Goal: Task Accomplishment & Management: Manage account settings

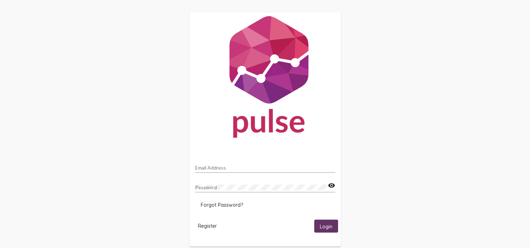
click at [213, 164] on div "Email Address" at bounding box center [265, 166] width 140 height 14
click at [216, 167] on input "Email Address" at bounding box center [265, 168] width 140 height 6
type input "[PERSON_NAME][EMAIL_ADDRESS][DOMAIN_NAME]"
click at [314, 219] on button "Login" at bounding box center [326, 225] width 24 height 13
click at [323, 225] on span "Login" at bounding box center [326, 226] width 13 height 6
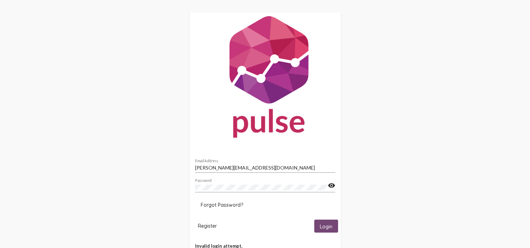
click at [329, 226] on span "Login" at bounding box center [326, 226] width 13 height 6
click at [208, 225] on span "Register" at bounding box center [207, 226] width 19 height 6
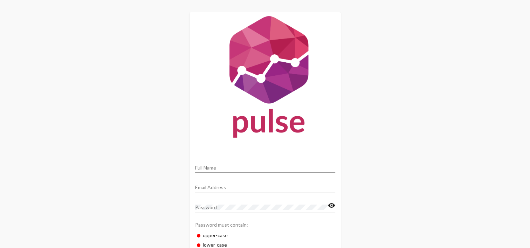
click at [209, 168] on input "Full Name" at bounding box center [265, 168] width 140 height 6
type input "Karie Arch"
type input "[PERSON_NAME][EMAIL_ADDRESS][DOMAIN_NAME]"
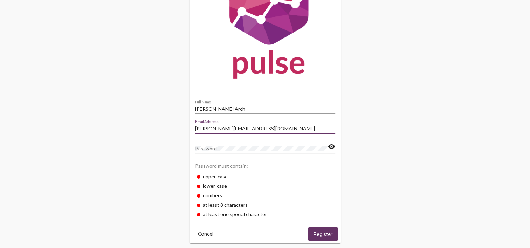
scroll to position [66, 0]
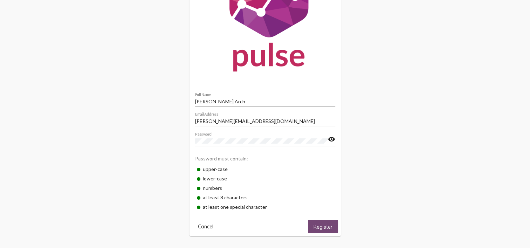
click at [323, 226] on span "Register" at bounding box center [322, 227] width 19 height 6
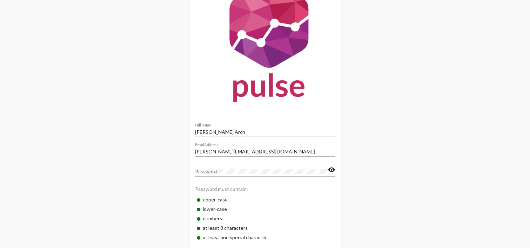
scroll to position [0, 0]
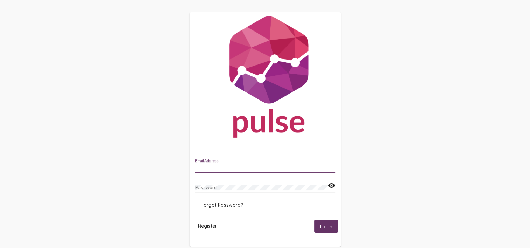
click at [218, 167] on input "Email Address" at bounding box center [265, 168] width 140 height 6
type input "[PERSON_NAME][EMAIL_ADDRESS][DOMAIN_NAME]"
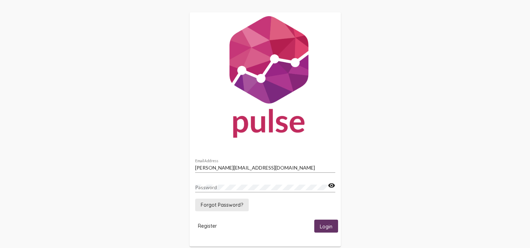
click at [231, 204] on span "Forgot Password?" at bounding box center [222, 205] width 42 height 6
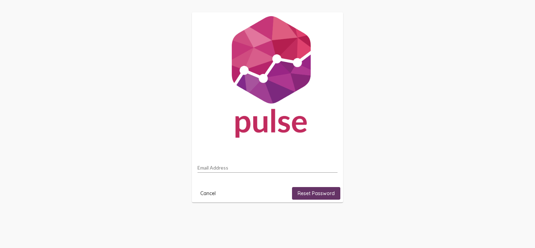
click at [223, 164] on div "Email Address" at bounding box center [267, 166] width 140 height 14
click at [220, 168] on input "Email Address" at bounding box center [267, 168] width 140 height 6
type input "[PERSON_NAME][EMAIL_ADDRESS][DOMAIN_NAME]"
drag, startPoint x: 324, startPoint y: 192, endPoint x: 375, endPoint y: 184, distance: 51.7
click at [324, 191] on span "Reset Password" at bounding box center [315, 193] width 37 height 6
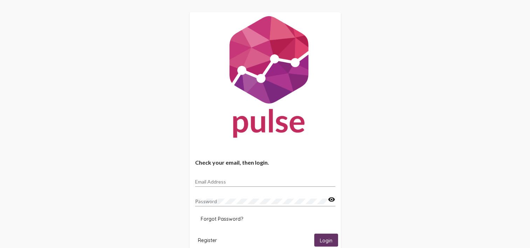
type input "[PERSON_NAME][EMAIL_ADDRESS][DOMAIN_NAME]"
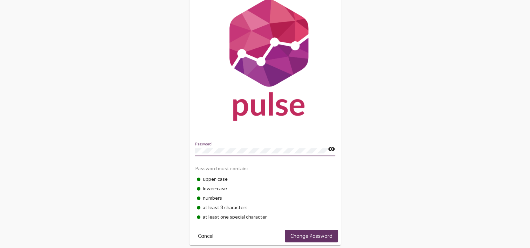
scroll to position [26, 0]
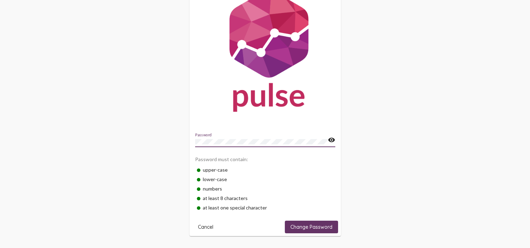
click at [315, 225] on span "Change Password" at bounding box center [311, 227] width 42 height 6
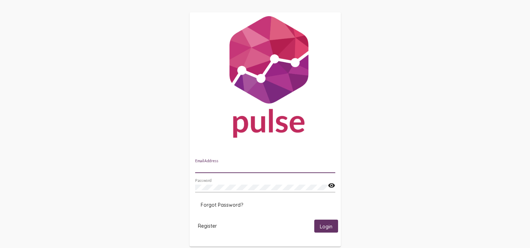
click at [207, 166] on input "Email Address" at bounding box center [265, 168] width 140 height 6
type input "[PERSON_NAME][EMAIL_ADDRESS][DOMAIN_NAME]"
click at [325, 225] on span "Login" at bounding box center [326, 226] width 13 height 6
